Goal: Task Accomplishment & Management: Use online tool/utility

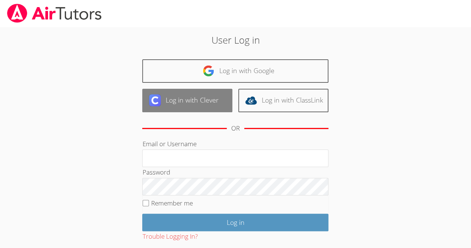
click at [186, 99] on link "Log in with Clever" at bounding box center [187, 100] width 90 height 23
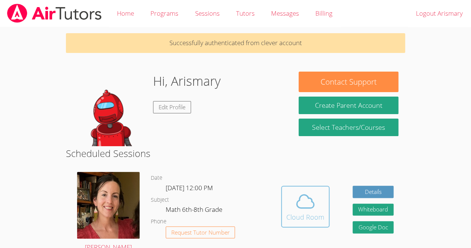
click at [307, 202] on icon at bounding box center [305, 201] width 21 height 21
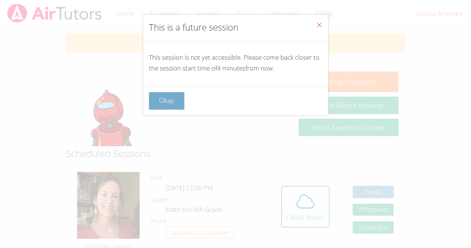
click at [175, 97] on button "Okay" at bounding box center [167, 101] width 36 height 18
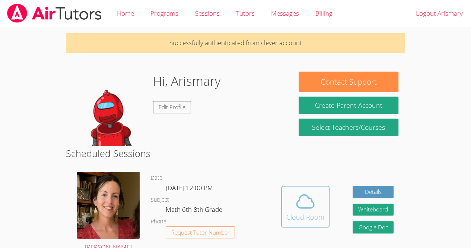
click at [299, 201] on icon at bounding box center [305, 201] width 17 height 13
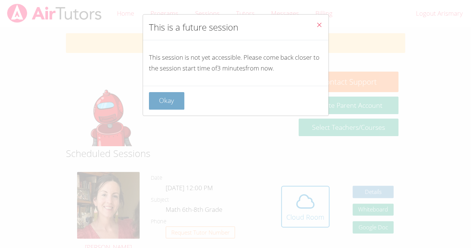
click at [182, 106] on button "Okay" at bounding box center [167, 101] width 36 height 18
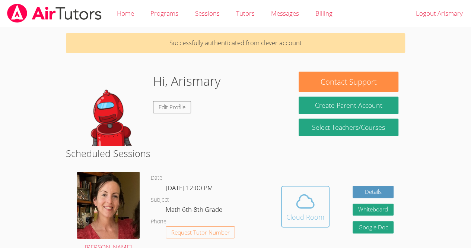
click at [307, 209] on icon at bounding box center [305, 201] width 21 height 21
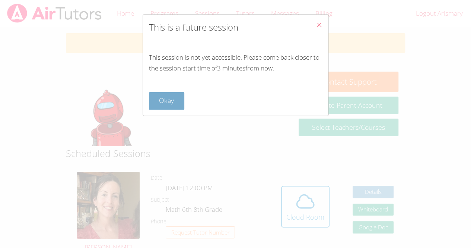
click at [164, 98] on button "Okay" at bounding box center [167, 101] width 36 height 18
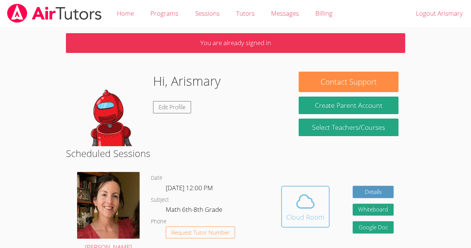
click at [296, 221] on div "Cloud Room" at bounding box center [306, 217] width 38 height 10
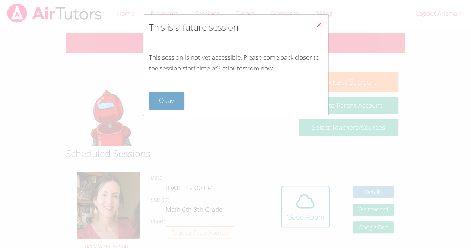
click at [177, 98] on button "Okay" at bounding box center [167, 101] width 36 height 18
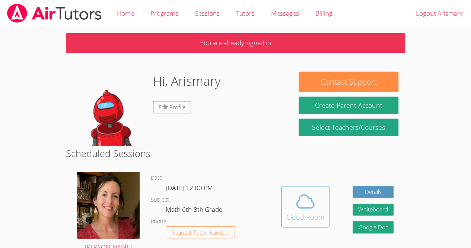
click at [314, 193] on icon at bounding box center [305, 201] width 21 height 21
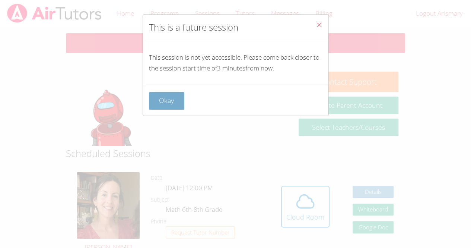
click at [175, 95] on button "Okay" at bounding box center [167, 101] width 36 height 18
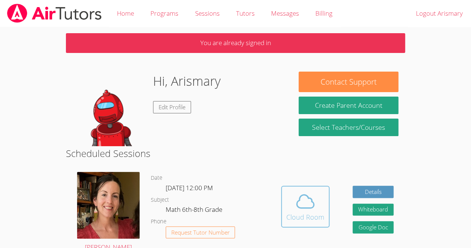
click at [303, 200] on icon at bounding box center [305, 201] width 21 height 21
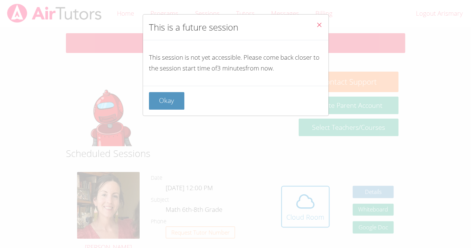
click at [177, 115] on div "This is a future session This session is not yet accessible. Please come back c…" at bounding box center [235, 124] width 471 height 248
click at [169, 96] on button "Okay" at bounding box center [167, 101] width 36 height 18
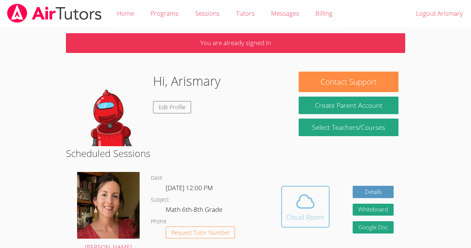
click at [317, 192] on span at bounding box center [306, 201] width 38 height 21
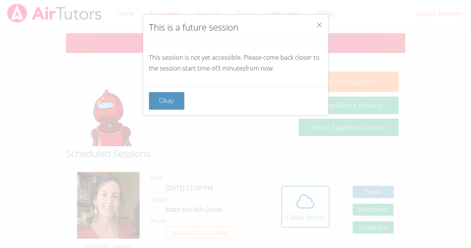
click at [314, 210] on div "This is a future session This session is not yet accessible. Please come back c…" at bounding box center [235, 124] width 471 height 248
click at [311, 209] on div "This is a future session This session is not yet accessible. Please come back c…" at bounding box center [235, 124] width 471 height 248
click at [311, 207] on div "This is a future session This session is not yet accessible. Please come back c…" at bounding box center [235, 124] width 471 height 248
click at [309, 209] on div "This is a future session This session is not yet accessible. Please come back c…" at bounding box center [235, 124] width 471 height 248
click at [311, 206] on div "This is a future session This session is not yet accessible. Please come back c…" at bounding box center [235, 124] width 471 height 248
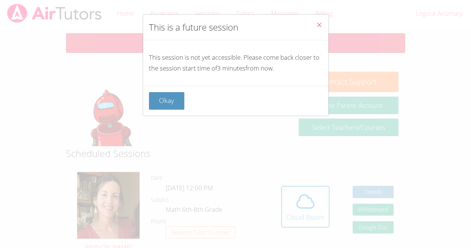
click at [310, 207] on div "This is a future session This session is not yet accessible. Please come back c…" at bounding box center [235, 124] width 471 height 248
click at [312, 205] on div "This is a future session This session is not yet accessible. Please come back c…" at bounding box center [235, 124] width 471 height 248
click at [165, 107] on button "Okay" at bounding box center [167, 101] width 36 height 18
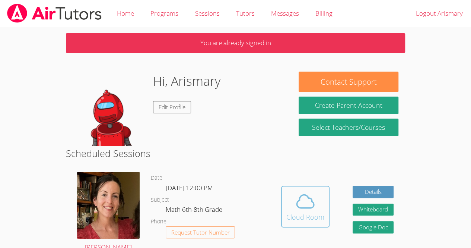
click at [297, 203] on icon at bounding box center [305, 201] width 17 height 13
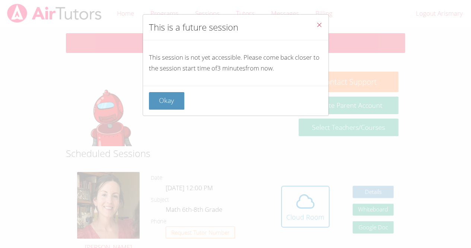
click at [183, 118] on div "This is a future session This session is not yet accessible. Please come back c…" at bounding box center [235, 124] width 471 height 248
click at [176, 105] on button "Okay" at bounding box center [167, 101] width 36 height 18
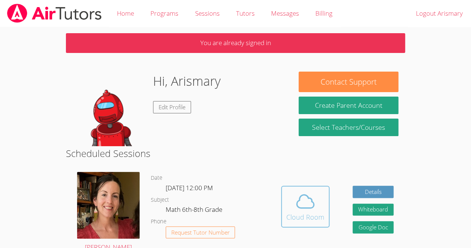
click at [303, 205] on icon at bounding box center [305, 201] width 21 height 21
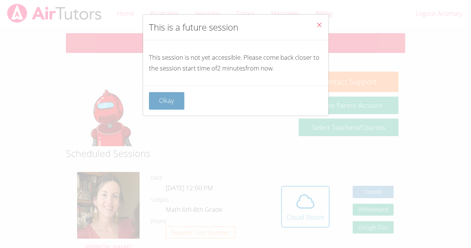
click at [162, 100] on button "Okay" at bounding box center [167, 101] width 36 height 18
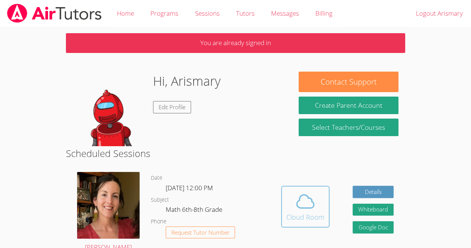
click at [289, 200] on span at bounding box center [306, 201] width 38 height 21
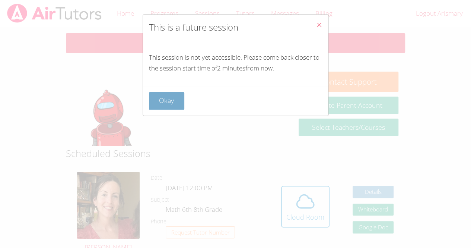
click at [178, 97] on button "Okay" at bounding box center [167, 101] width 36 height 18
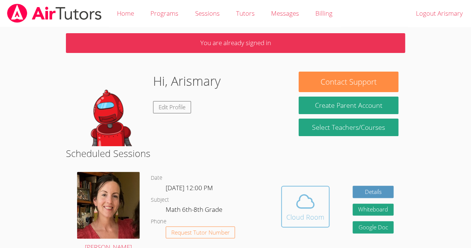
click at [315, 201] on icon at bounding box center [305, 201] width 21 height 21
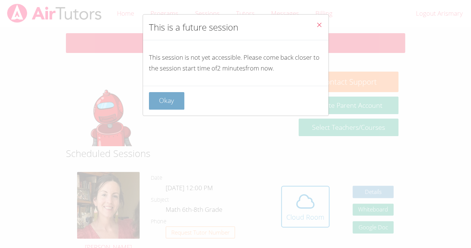
click at [167, 99] on button "Okay" at bounding box center [167, 101] width 36 height 18
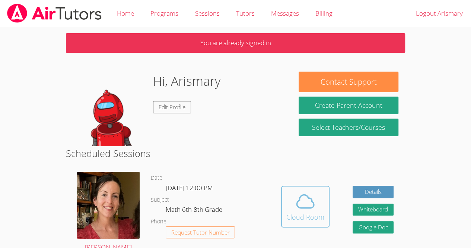
click at [290, 213] on div "Cloud Room" at bounding box center [306, 217] width 38 height 10
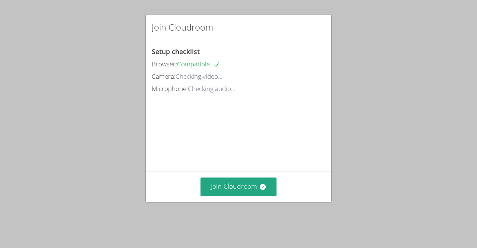
click at [232, 202] on div "Join Cloudroom" at bounding box center [239, 186] width 186 height 31
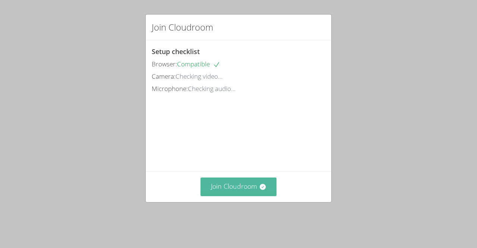
click at [235, 196] on button "Join Cloudroom" at bounding box center [238, 186] width 76 height 18
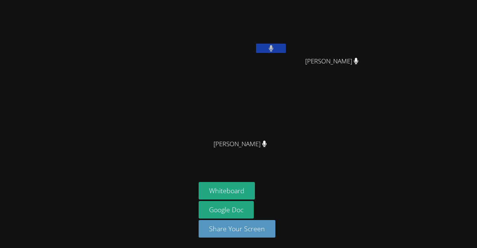
click at [1, 187] on main at bounding box center [98, 124] width 196 height 248
click at [246, 189] on button "Whiteboard" at bounding box center [227, 191] width 56 height 18
click at [278, 48] on button at bounding box center [271, 48] width 30 height 9
click at [239, 20] on video at bounding box center [243, 28] width 89 height 50
click at [305, 130] on div "[PERSON_NAME] [PERSON_NAME] [PERSON_NAME] [PERSON_NAME] [PERSON_NAME] [PERSON_N…" at bounding box center [289, 84] width 180 height 162
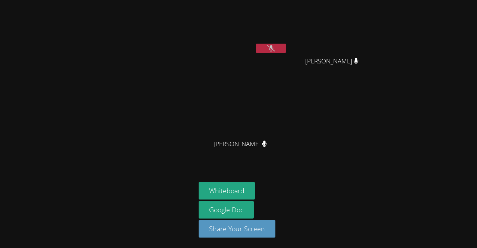
click at [265, 44] on button at bounding box center [271, 48] width 30 height 9
click at [265, 48] on button at bounding box center [271, 48] width 30 height 9
click at [1, 215] on main at bounding box center [98, 124] width 196 height 248
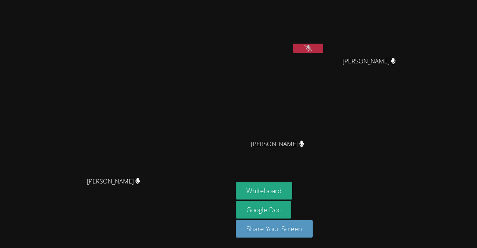
click at [305, 48] on button at bounding box center [308, 48] width 30 height 9
